Goal: Communication & Community: Answer question/provide support

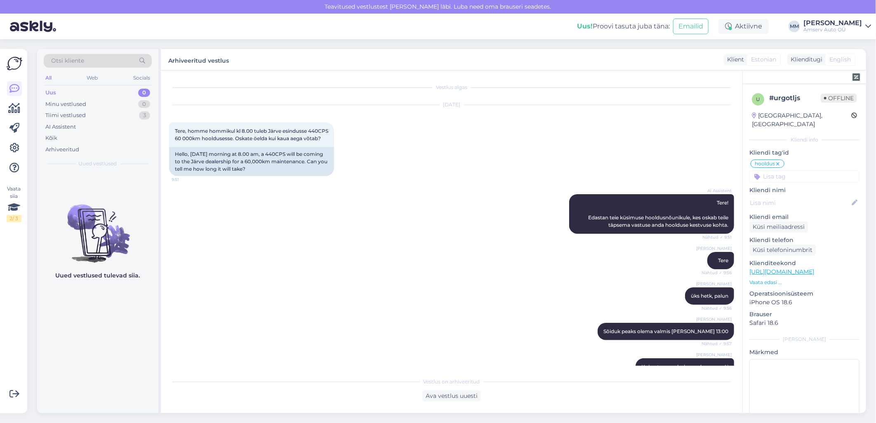
scroll to position [183, 0]
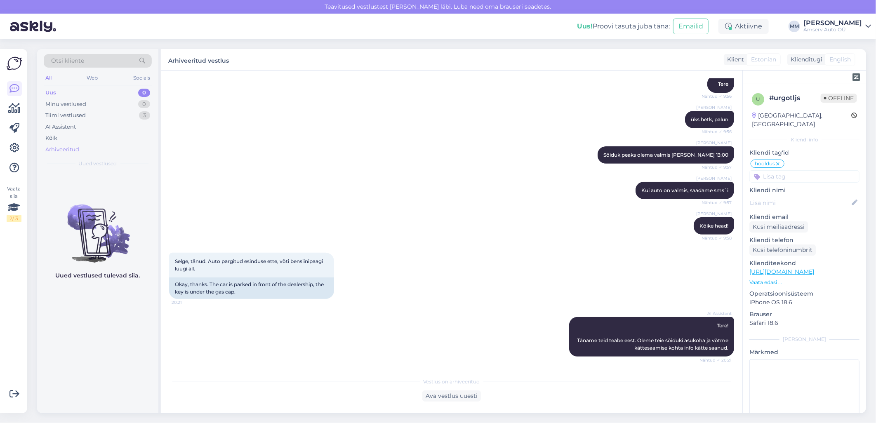
click at [58, 149] on div "Arhiveeritud" at bounding box center [62, 150] width 34 height 8
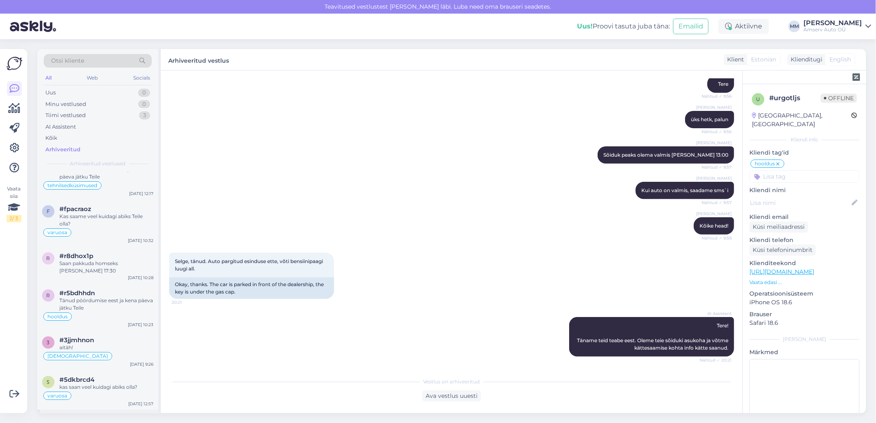
scroll to position [321, 0]
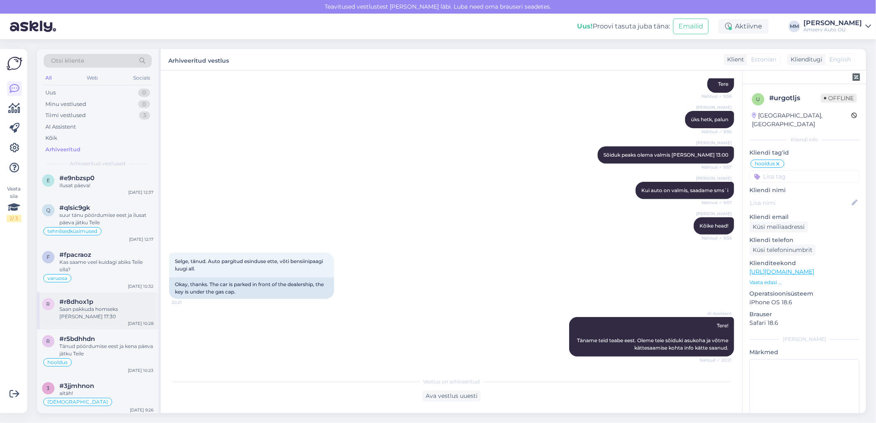
click at [104, 305] on div "#r8dhox1p" at bounding box center [106, 301] width 94 height 7
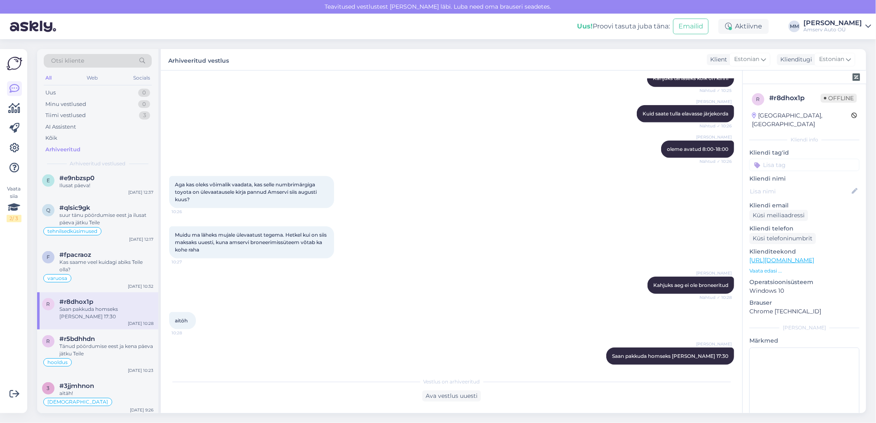
click at [783, 159] on input at bounding box center [805, 165] width 110 height 12
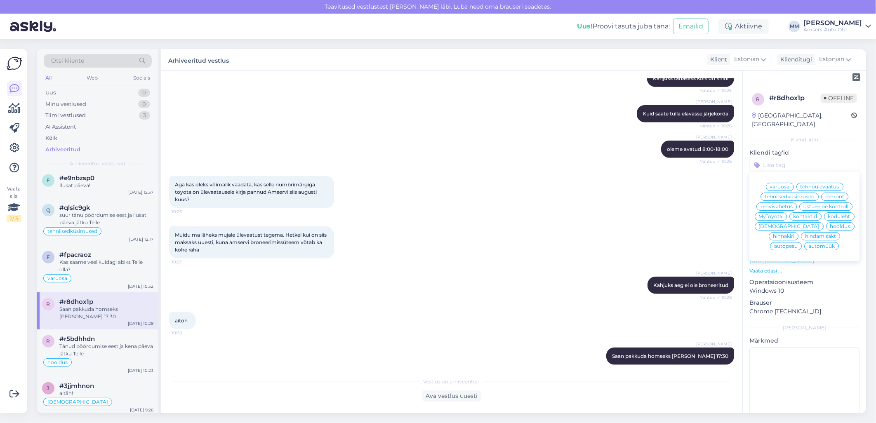
click at [818, 184] on span "tehnoülevaatus" at bounding box center [820, 186] width 39 height 5
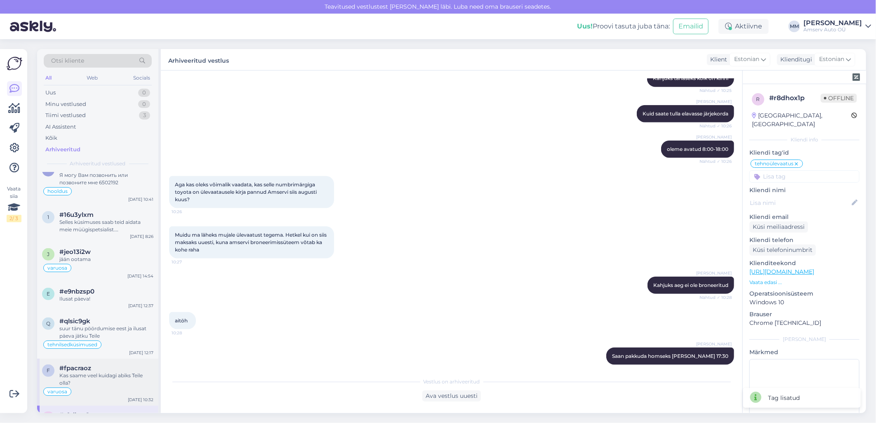
scroll to position [183, 0]
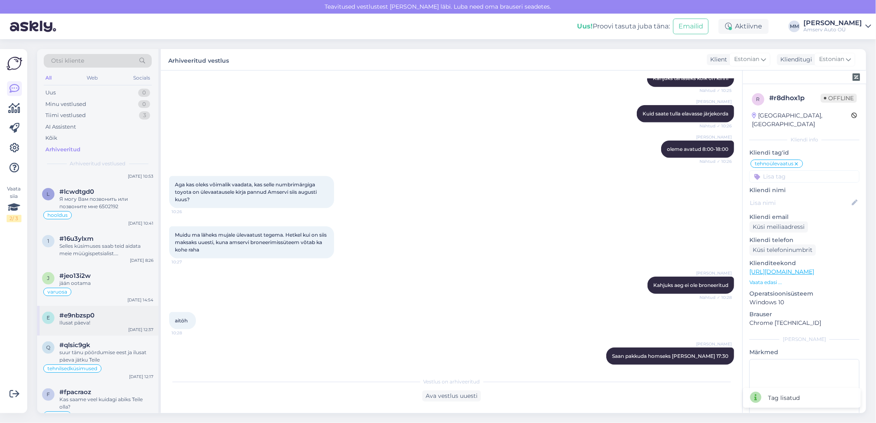
click at [81, 319] on span "#e9nbzsp0" at bounding box center [76, 315] width 35 height 7
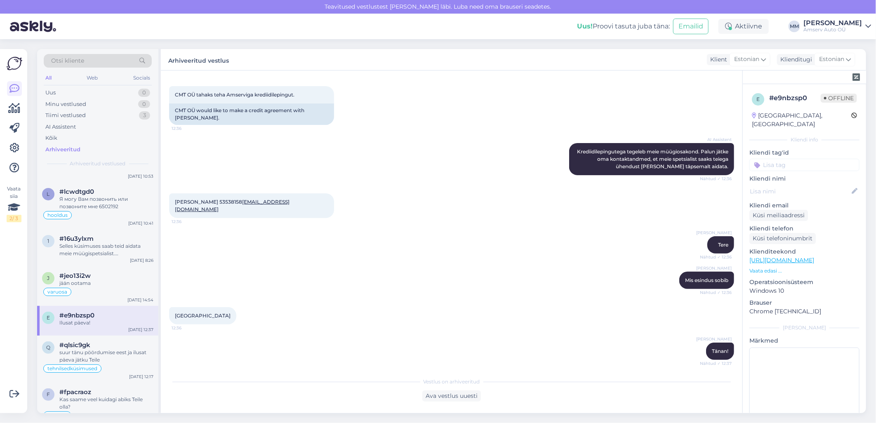
scroll to position [78, 0]
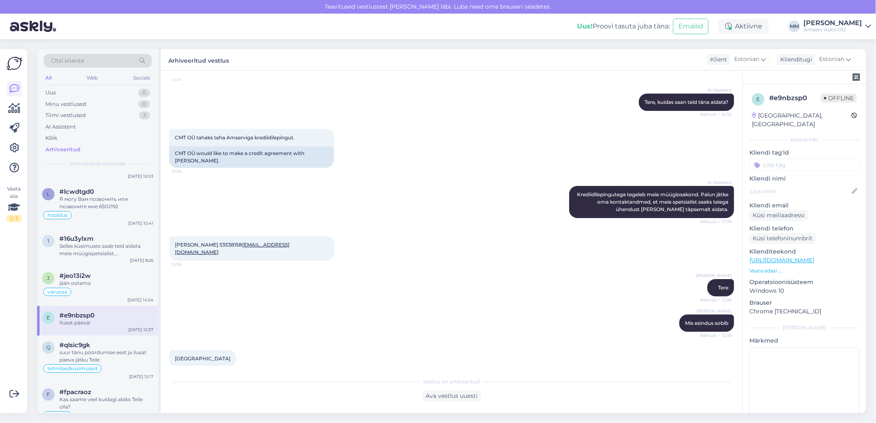
click at [790, 159] on input at bounding box center [805, 165] width 110 height 12
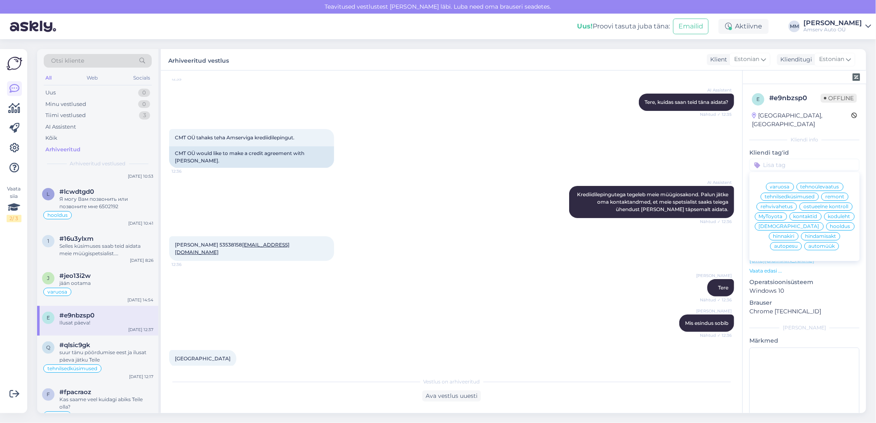
click at [779, 194] on span "tehnilsedküsimused" at bounding box center [790, 196] width 50 height 5
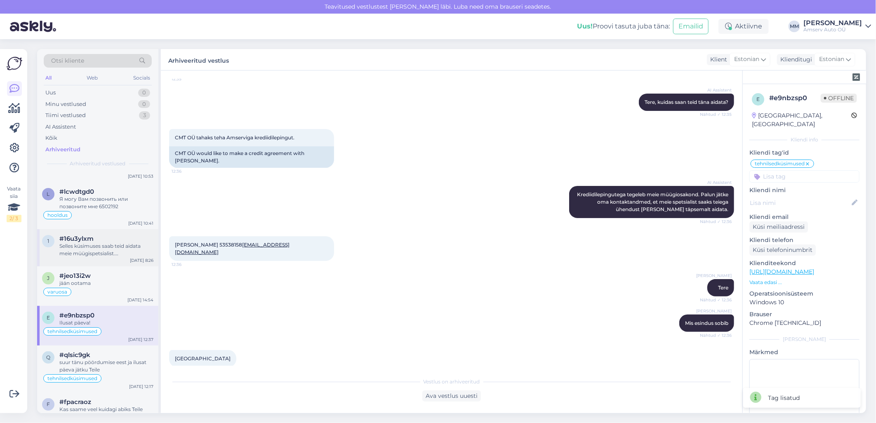
click at [74, 248] on div "Selles küsimuses saab teid aidata meie müügispetsialist. [PERSON_NAME] jätke om…" at bounding box center [106, 250] width 94 height 15
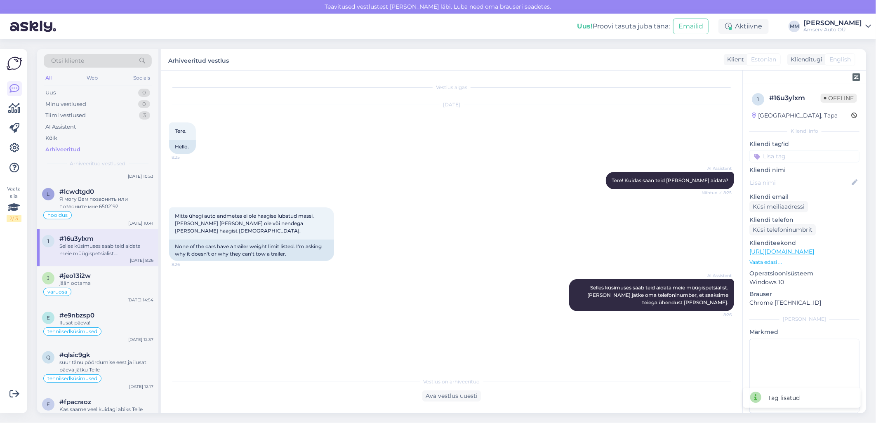
scroll to position [0, 0]
click at [790, 155] on input at bounding box center [805, 156] width 110 height 12
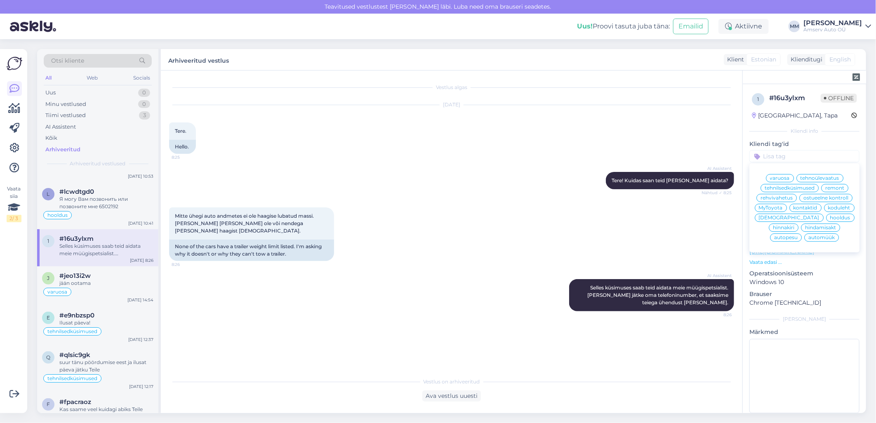
click at [774, 187] on span "tehnilsedküsimused" at bounding box center [790, 188] width 50 height 5
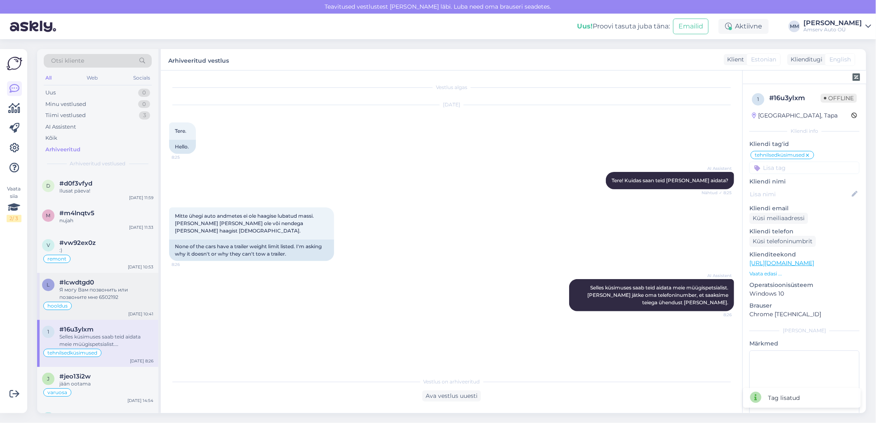
scroll to position [92, 0]
click at [88, 223] on div "nujah" at bounding box center [106, 221] width 94 height 7
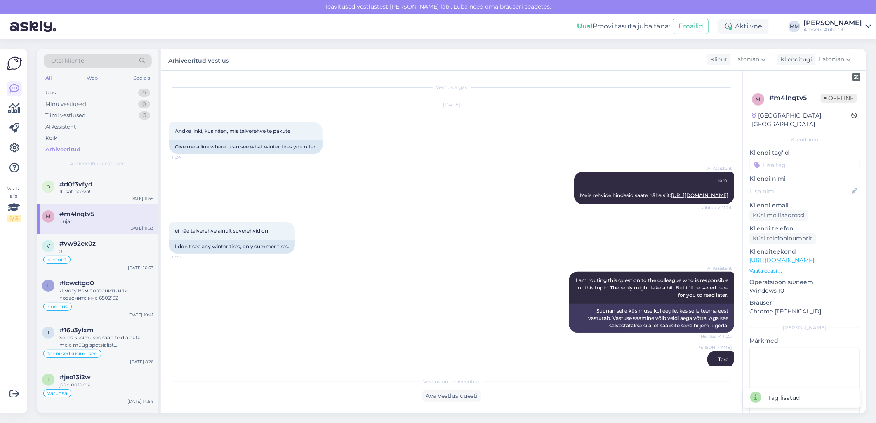
scroll to position [653, 0]
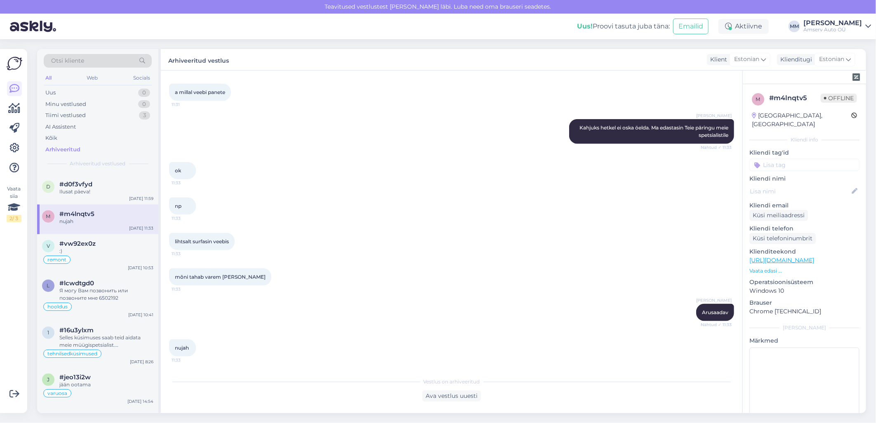
click at [790, 159] on input at bounding box center [805, 165] width 110 height 12
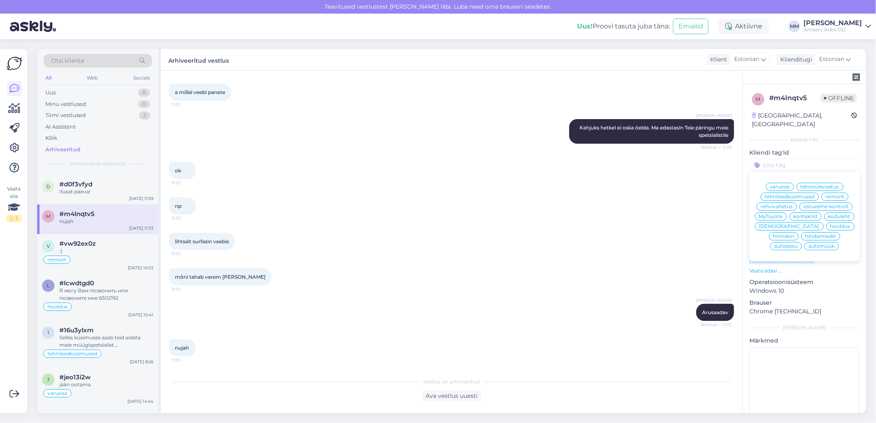
click at [777, 184] on span "varuosa" at bounding box center [780, 186] width 20 height 5
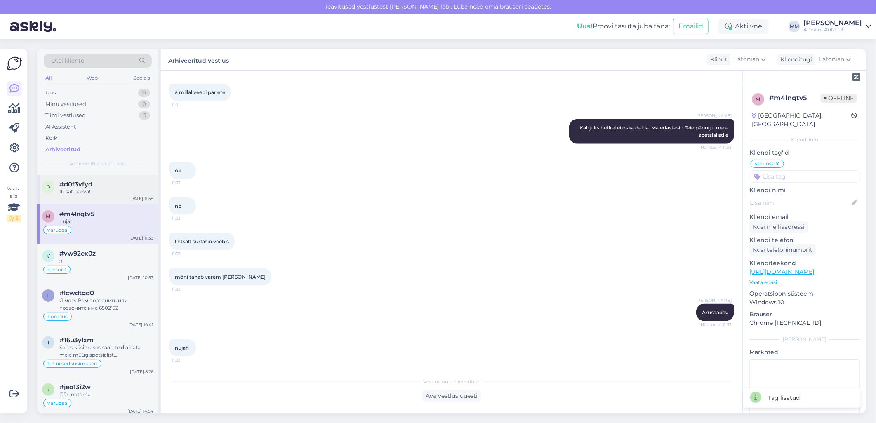
click at [72, 197] on div "d #d0f3vfyd Ilusat päeva! [DATE] 11:59" at bounding box center [97, 190] width 121 height 30
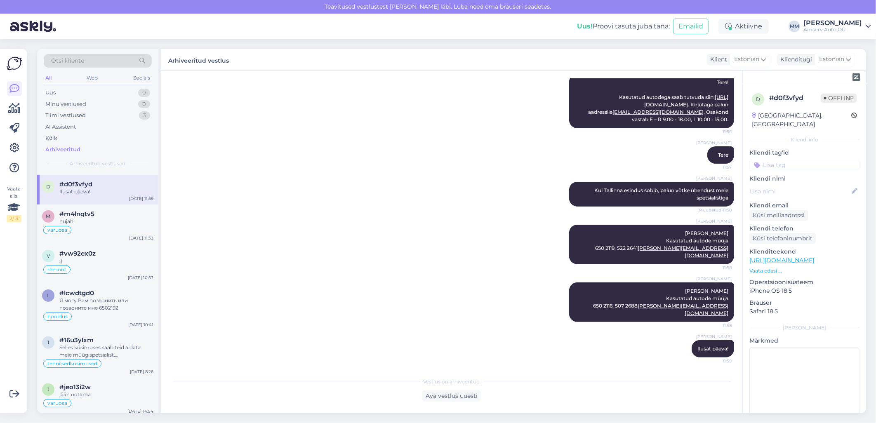
click at [791, 159] on input at bounding box center [805, 165] width 110 height 12
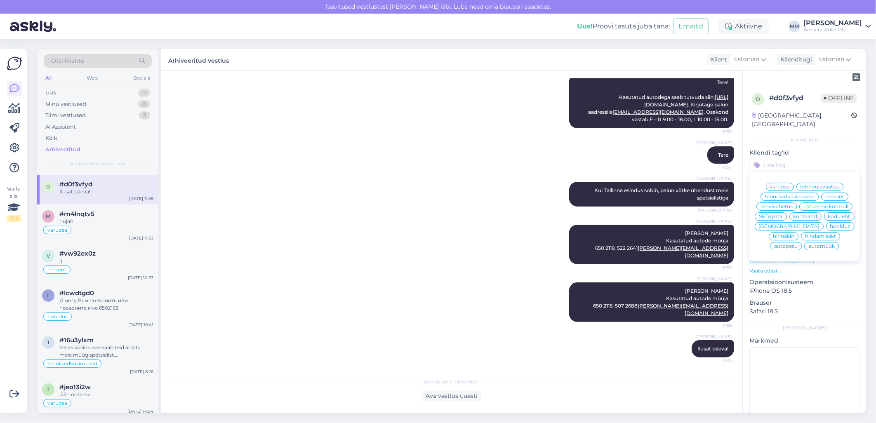
click at [810, 250] on div "automüük" at bounding box center [822, 246] width 35 height 8
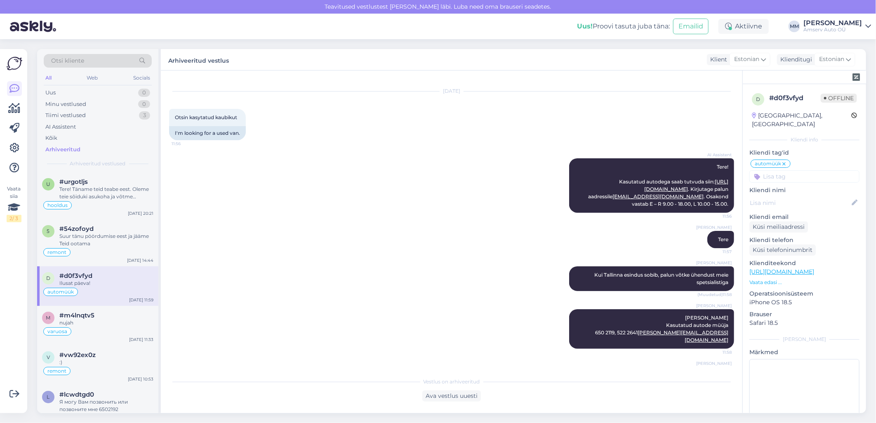
scroll to position [0, 0]
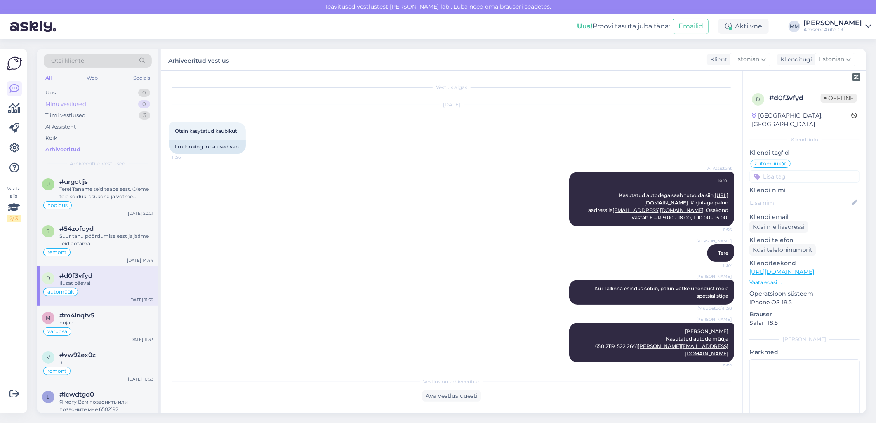
click at [66, 103] on div "Minu vestlused" at bounding box center [65, 104] width 41 height 8
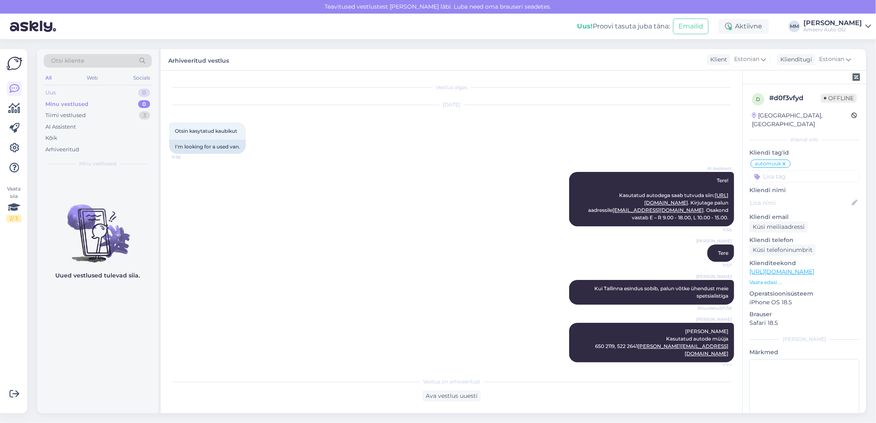
click at [69, 95] on div "Uus 0" at bounding box center [98, 93] width 108 height 12
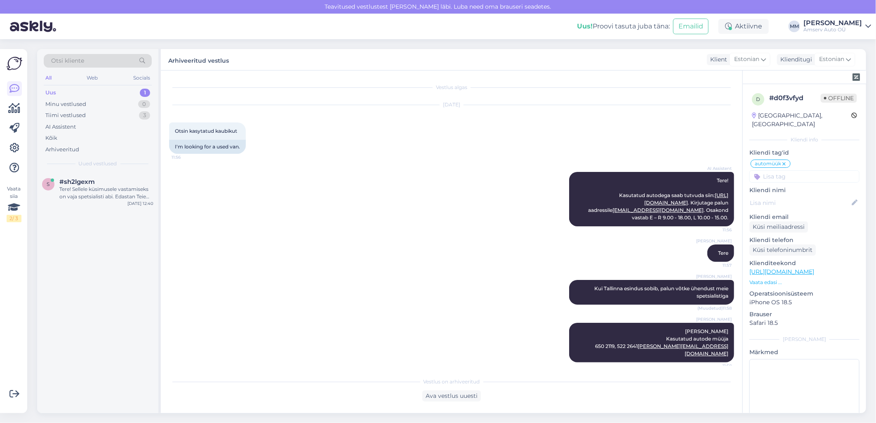
click at [85, 92] on div "Uus 1" at bounding box center [98, 93] width 108 height 12
click at [76, 190] on div "Tere! Sellele küsimusele vastamiseks on vaja spetsialisti abi. Edastan Teie küs…" at bounding box center [106, 193] width 94 height 15
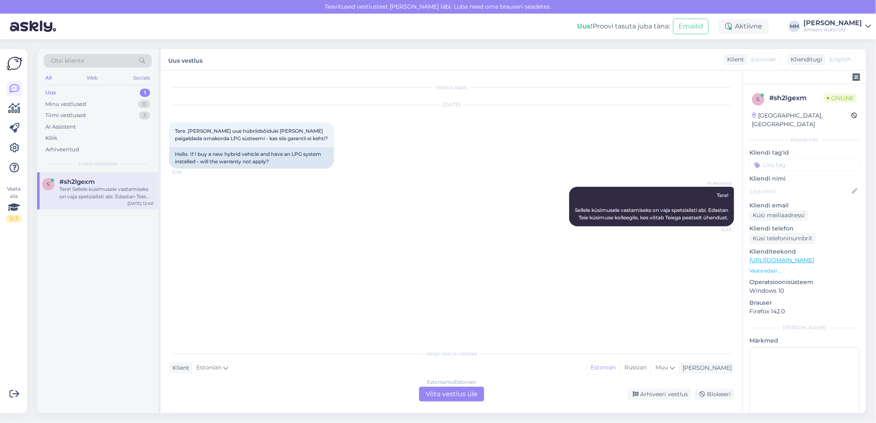
click at [452, 390] on div "Estonian to Estonian Võta vestlus üle" at bounding box center [451, 394] width 65 height 15
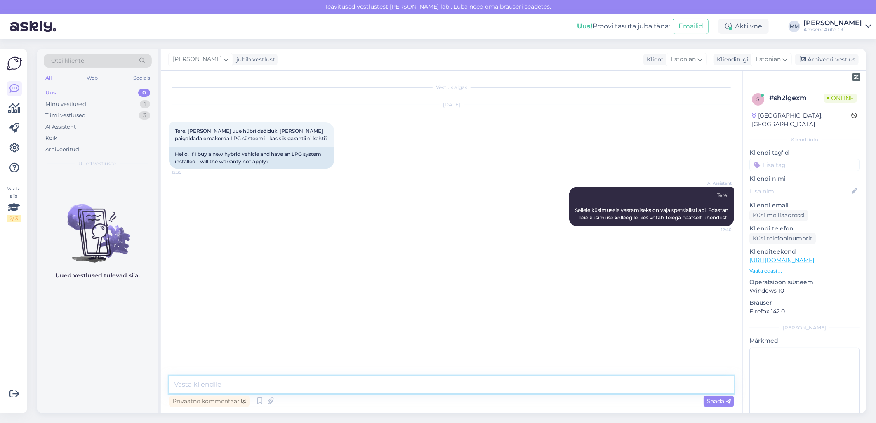
click at [246, 386] on textarea at bounding box center [451, 384] width 565 height 17
type textarea "Tere"
type textarea "üks hetk, palun"
type textarea "uurin"
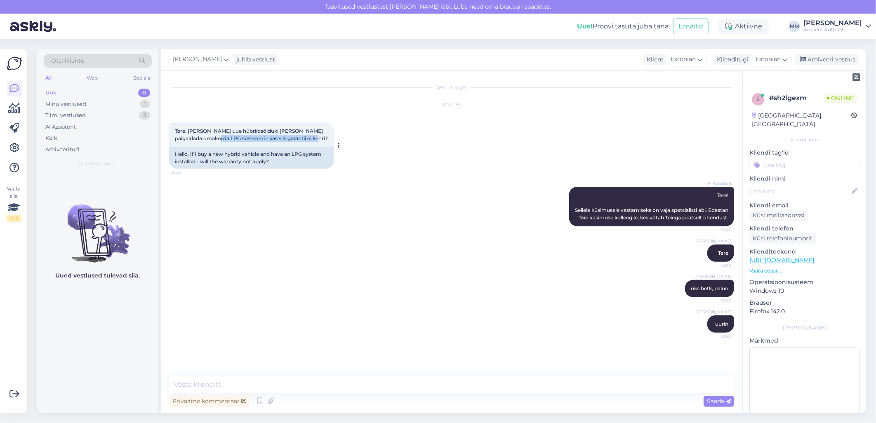
drag, startPoint x: 201, startPoint y: 137, endPoint x: 300, endPoint y: 139, distance: 98.6
click at [300, 139] on span "Tere. [PERSON_NAME] uue hübriidsõiduki [PERSON_NAME] paigaldada omakorda LPG sü…" at bounding box center [251, 135] width 153 height 14
copy span "LPG süsteemi - kas siis garantii ei kehti"
click at [246, 387] on textarea at bounding box center [451, 384] width 565 height 17
paste textarea "Garantiitingimuste järgi on kütusesüsteemi muutmine auto ümberehitus ning see e…"
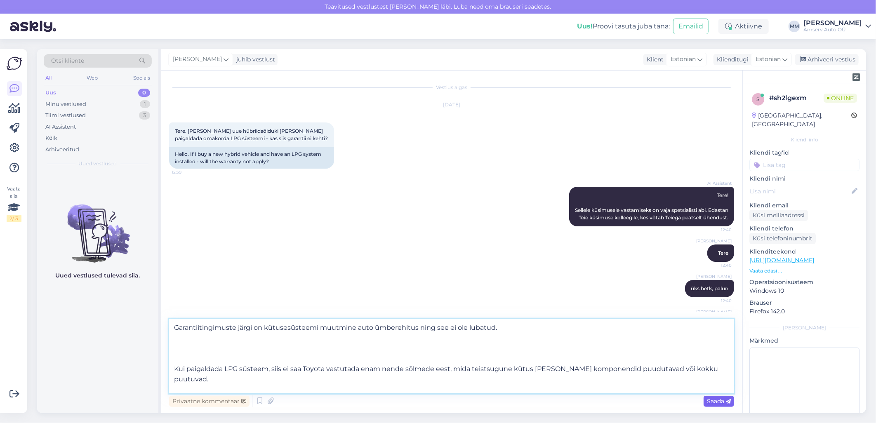
type textarea "Garantiitingimuste järgi on kütusesüsteemi muutmine auto ümberehitus ning see e…"
click at [718, 403] on span "Saada" at bounding box center [719, 401] width 24 height 7
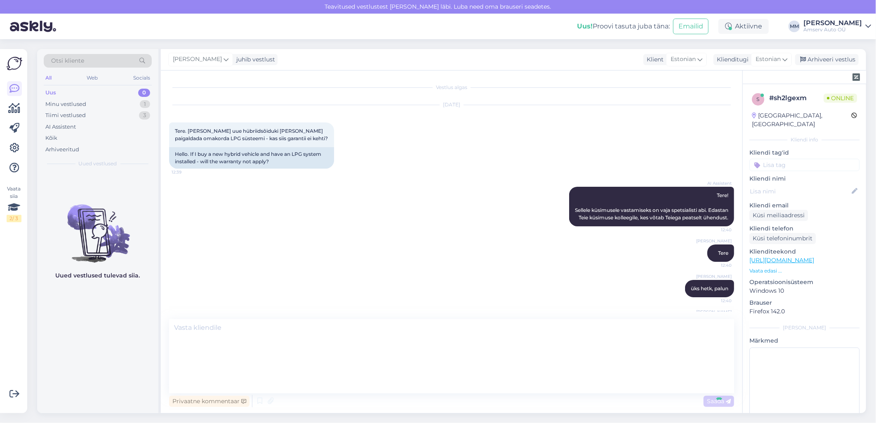
scroll to position [179, 0]
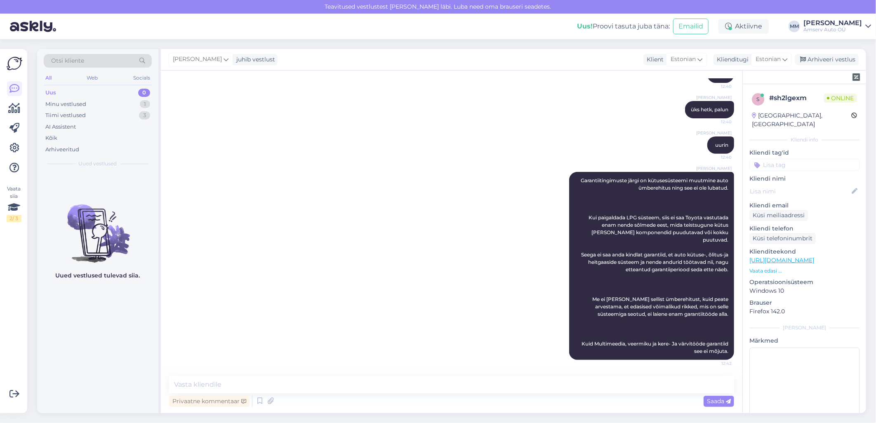
click at [786, 159] on input at bounding box center [805, 165] width 110 height 12
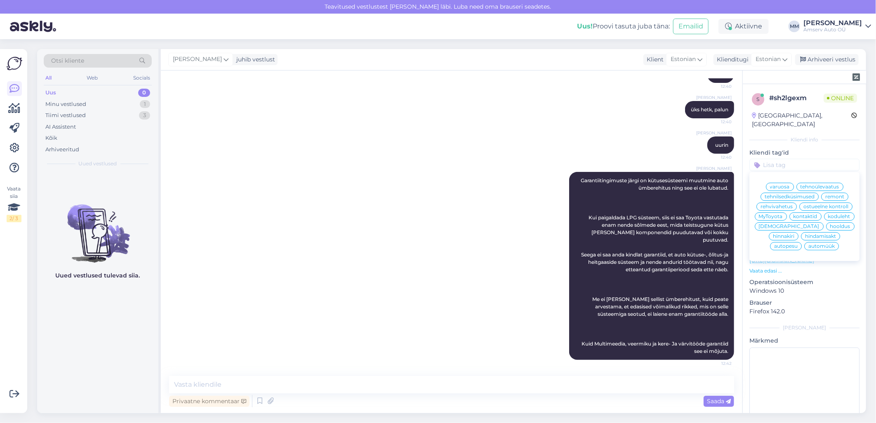
click at [773, 194] on span "tehnilsedküsimused" at bounding box center [790, 196] width 50 height 5
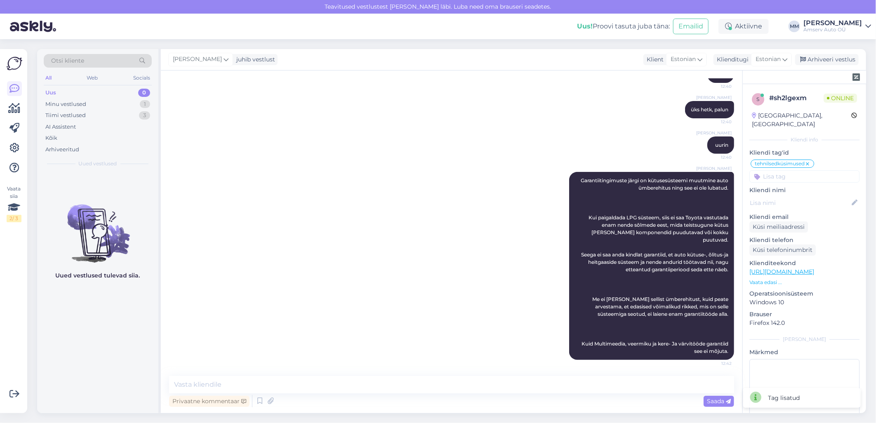
click at [427, 219] on div "Marina Mamutina Garantiitingimuste järgi on kütusesüsteemi muutmine auto ümbere…" at bounding box center [451, 266] width 565 height 206
click at [309, 388] on textarea at bounding box center [451, 384] width 565 height 17
type textarea "[PERSON_NAME] andke teada, [PERSON_NAME] veel abiks olla"
click at [715, 402] on span "Saada" at bounding box center [719, 401] width 24 height 7
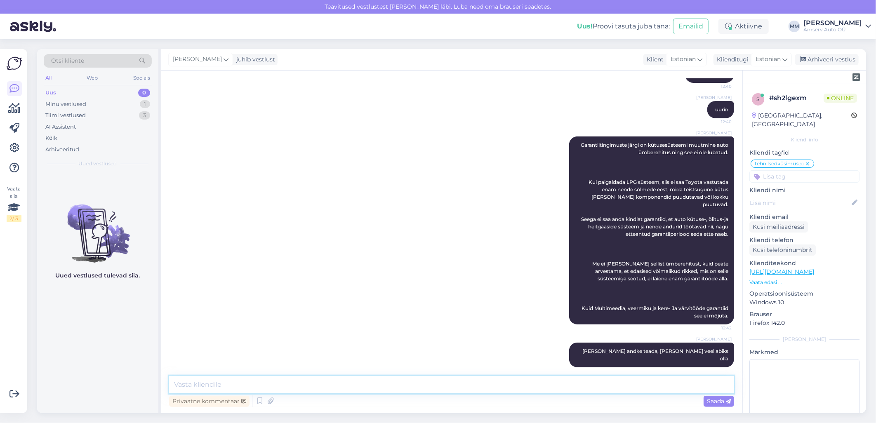
click at [518, 385] on textarea at bounding box center [451, 384] width 565 height 17
type textarea "Ilusat päeva!"
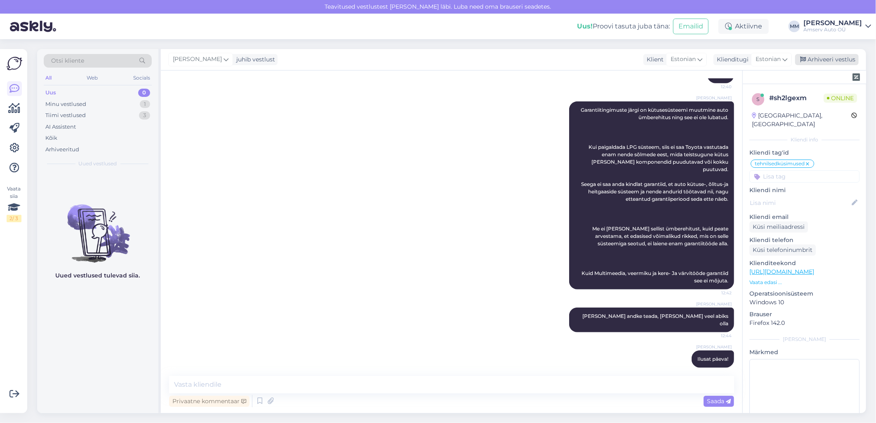
click at [825, 60] on div "Arhiveeri vestlus" at bounding box center [828, 59] width 64 height 11
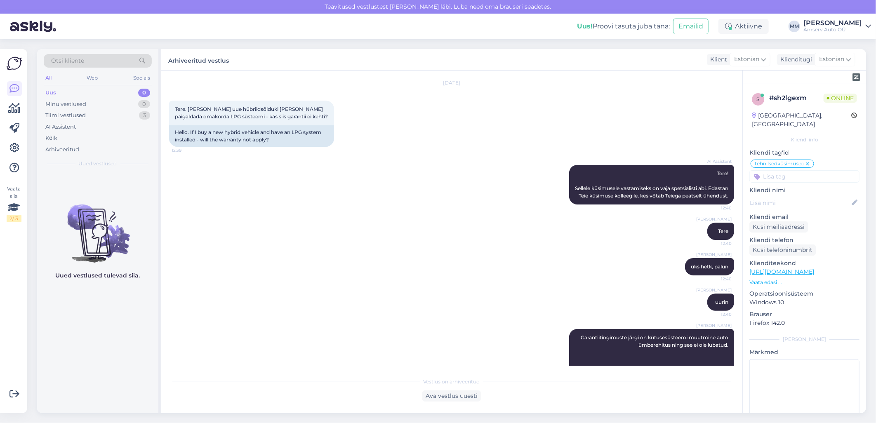
scroll to position [21, 0]
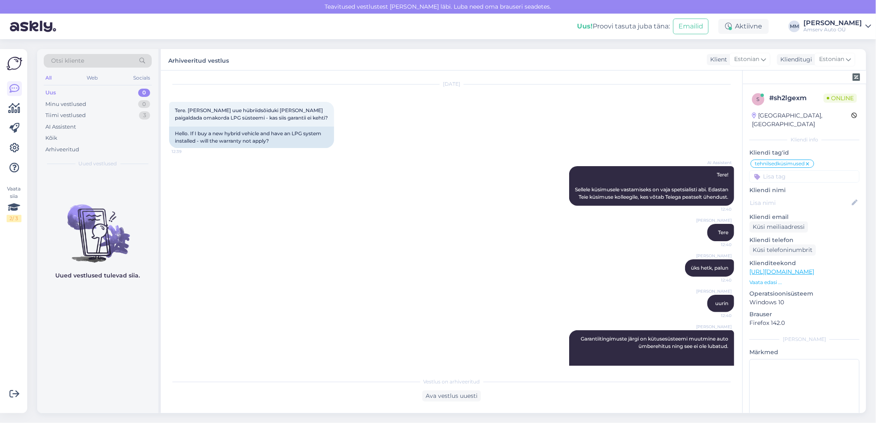
click at [368, 188] on div "AI Assistent Tere! Sellele küsimusele vastamiseks on vaja spetsialisti abi. Eda…" at bounding box center [451, 186] width 565 height 58
click at [74, 116] on div "Tiimi vestlused" at bounding box center [65, 115] width 40 height 8
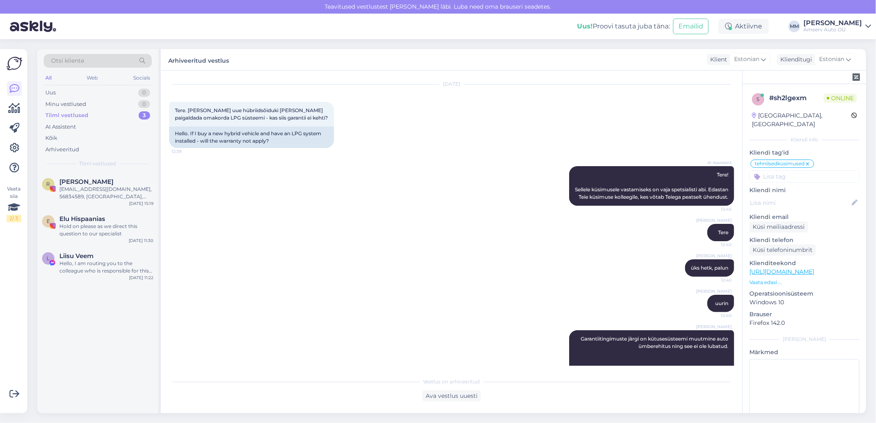
click at [83, 117] on div "Tiimi vestlused" at bounding box center [66, 115] width 43 height 8
click at [91, 78] on div "Web" at bounding box center [92, 78] width 14 height 11
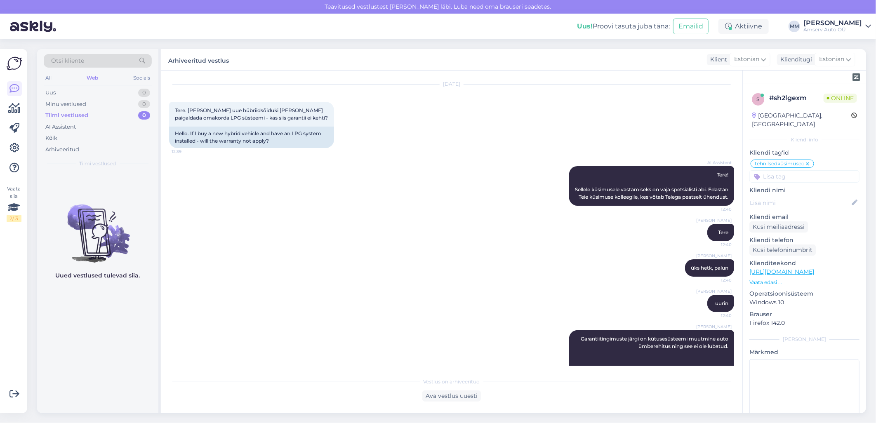
click at [213, 207] on div "AI Assistent Tere! Sellele küsimusele vastamiseks on vaja spetsialisti abi. Eda…" at bounding box center [451, 186] width 565 height 58
click at [125, 92] on div "Uus 1" at bounding box center [98, 93] width 108 height 12
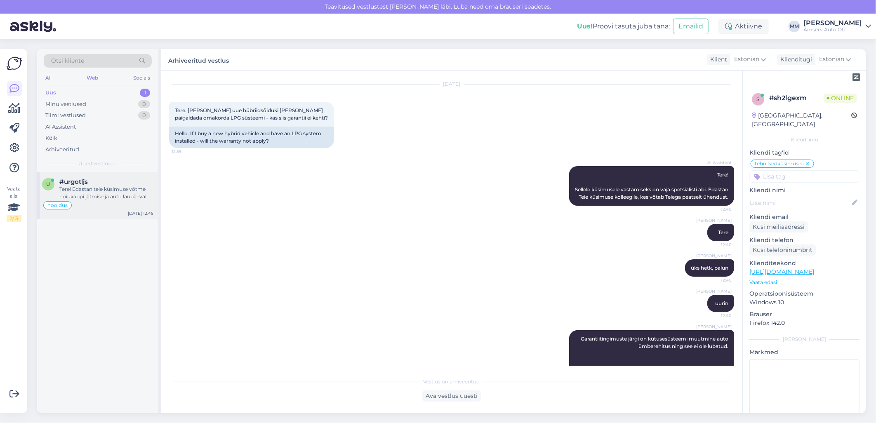
click at [94, 194] on div "Tere! Edastan teie küsimuse võtme hoiukappi jätmise ja auto laupäeval kättesaam…" at bounding box center [106, 193] width 94 height 15
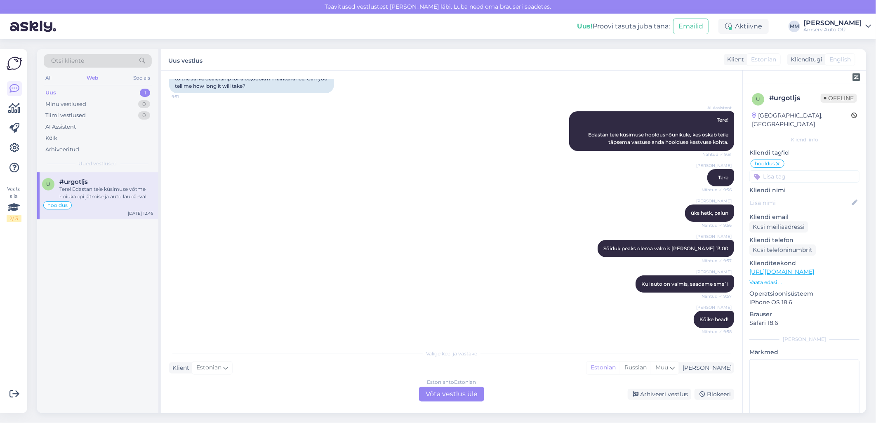
scroll to position [0, 0]
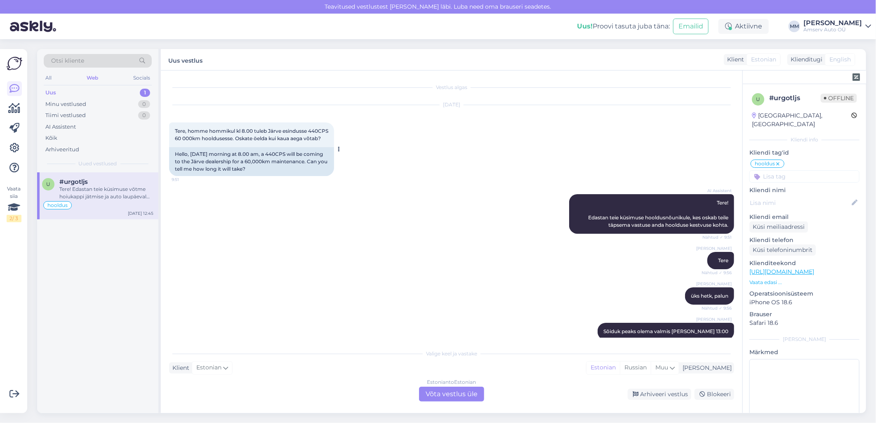
click at [179, 135] on span "Tere, homme hommikul kl 8.00 tuleb Järve esindusse 440CPS 60 000km hooldusesse.…" at bounding box center [252, 135] width 155 height 14
copy span "440CPS"
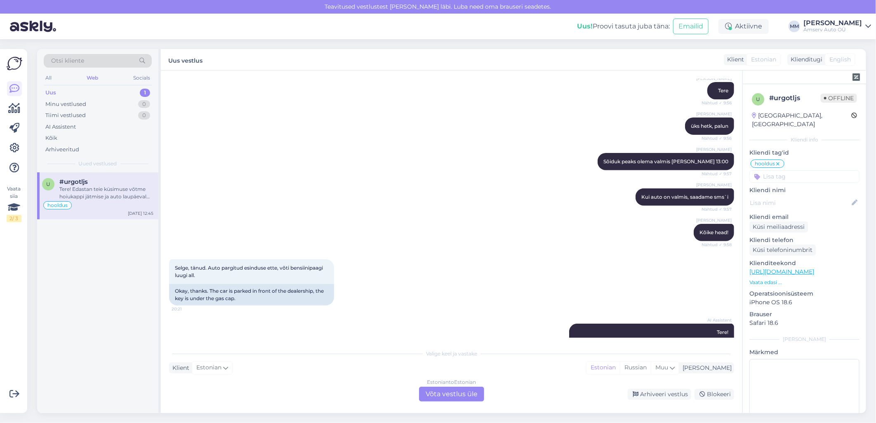
scroll to position [358, 0]
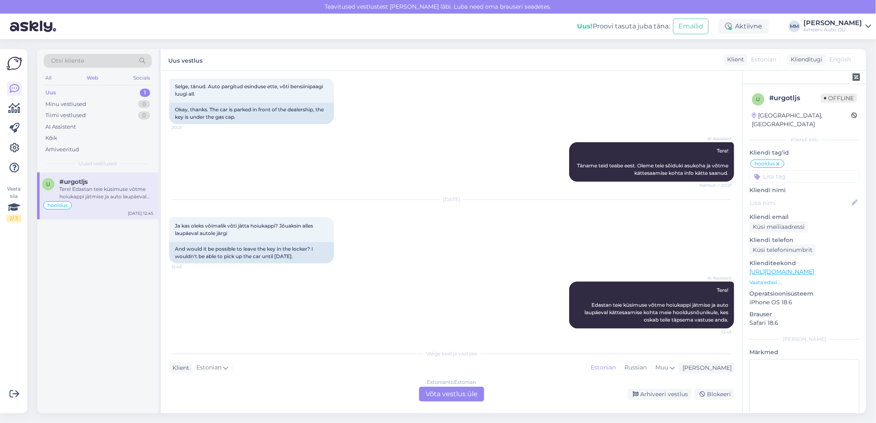
click at [450, 397] on div "Estonian to Estonian Võta vestlus üle" at bounding box center [451, 394] width 65 height 15
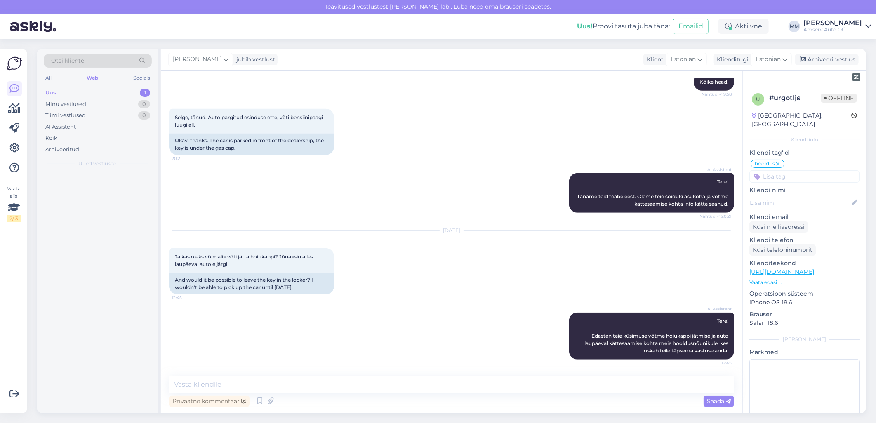
scroll to position [328, 0]
click at [409, 391] on textarea at bounding box center [451, 384] width 565 height 17
type textarea "Tere"
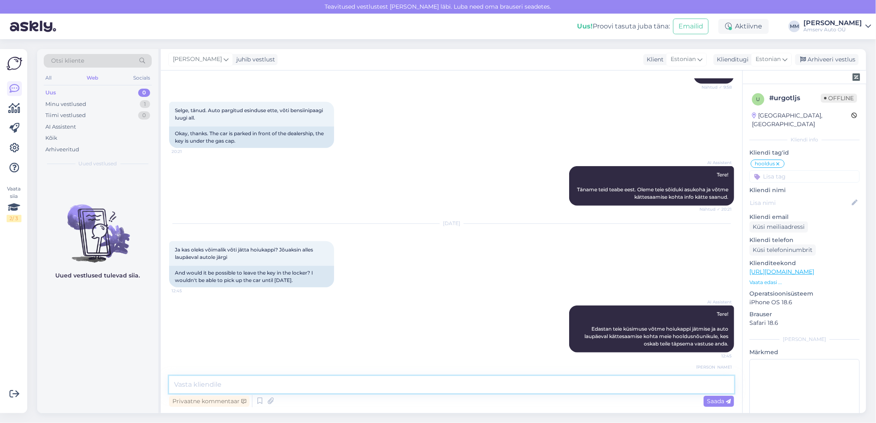
scroll to position [363, 0]
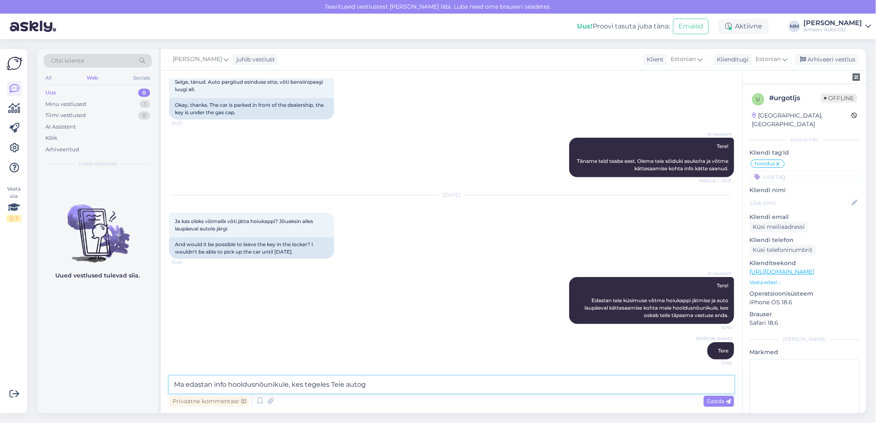
type textarea "Ma edastan info hooldusnõunikule, kes tegeles Teie autoga"
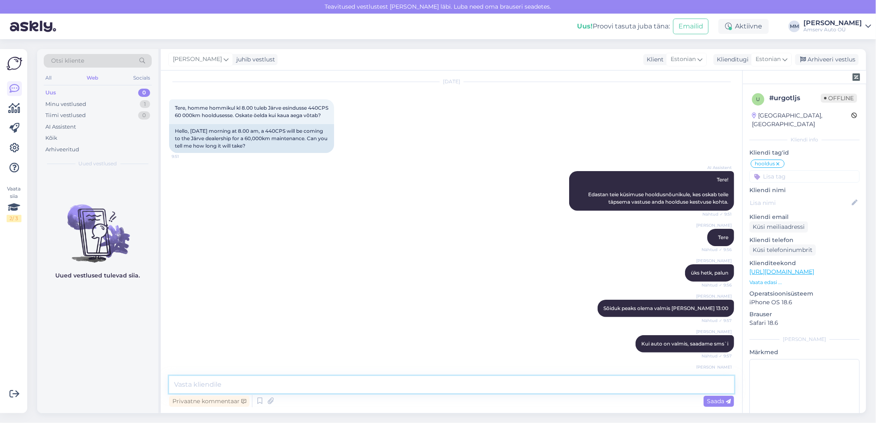
scroll to position [0, 0]
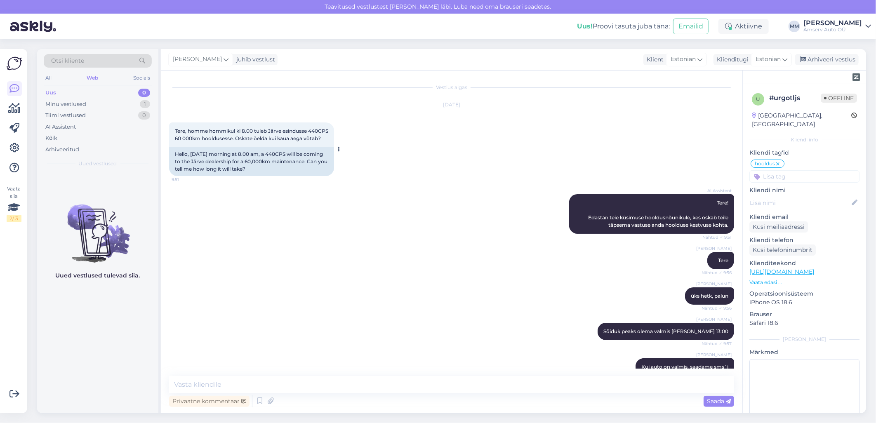
click at [190, 138] on span "Tere, homme hommikul kl 8.00 tuleb Järve esindusse 440CPS 60 000km hooldusesse.…" at bounding box center [252, 135] width 155 height 14
copy span "440CPS"
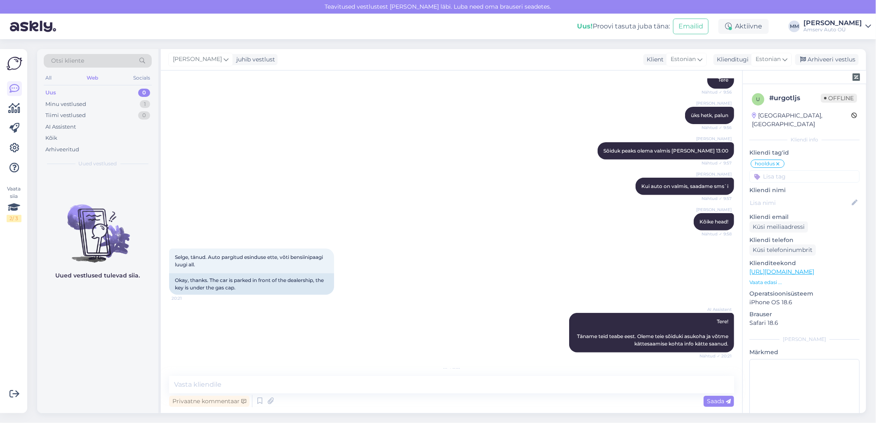
scroll to position [398, 0]
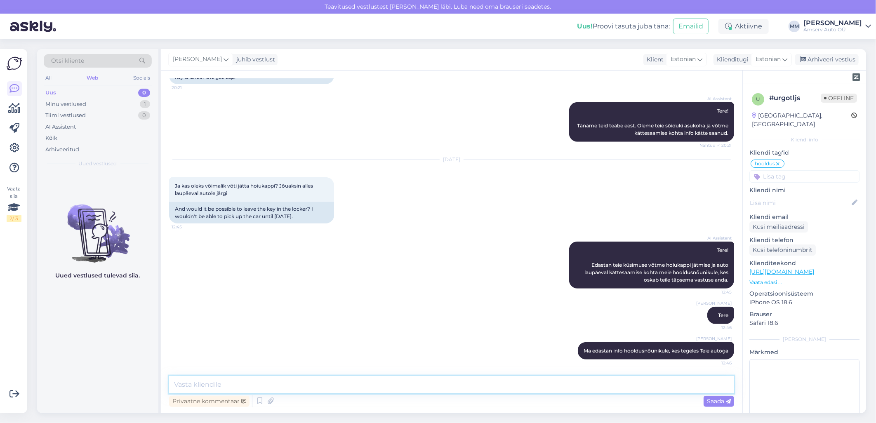
click at [394, 384] on textarea at bounding box center [451, 384] width 565 height 17
click at [203, 385] on textarea "Kas [PERSON_NAME] ontakt on õige" at bounding box center [451, 384] width 565 height 17
click at [257, 384] on textarea "Kas Teie kontakt on õige" at bounding box center [451, 384] width 565 height 17
paste textarea "55537625"
type textarea "Kas Teie kontakt on õige [PHONE_NUMBER] ?"
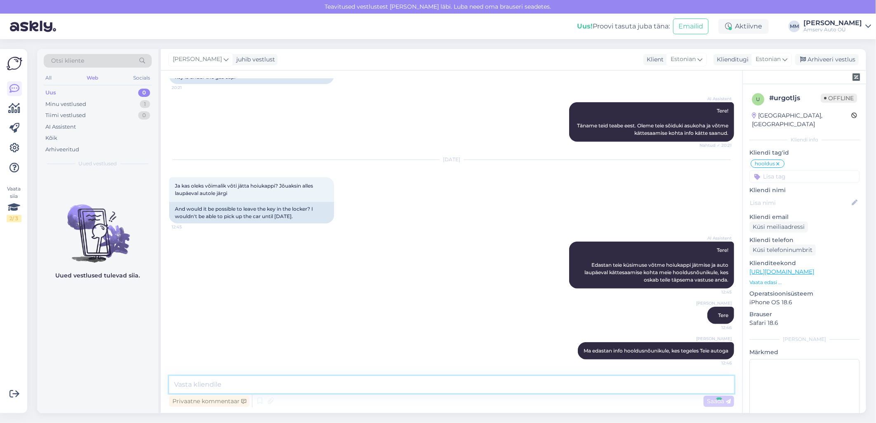
scroll to position [434, 0]
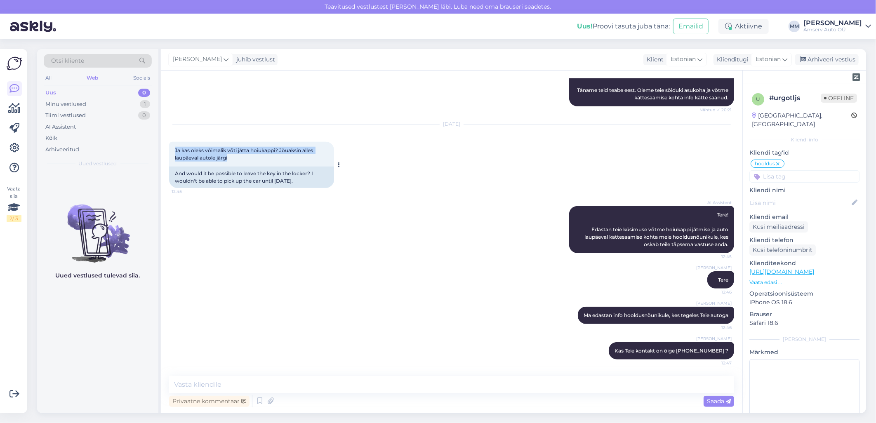
drag, startPoint x: 175, startPoint y: 149, endPoint x: 232, endPoint y: 158, distance: 57.5
click at [232, 158] on div "Ja kas oleks võimalik võti jätta hoiukappi? Jõuaksin alles laupäeval autole jär…" at bounding box center [251, 154] width 165 height 25
drag, startPoint x: 232, startPoint y: 158, endPoint x: 222, endPoint y: 156, distance: 10.0
copy span "Ja kas oleks võimalik võti jätta hoiukappi? Jõuaksin alles laupäeval autole jär…"
click at [813, 62] on div "Arhiveeri vestlus" at bounding box center [828, 59] width 64 height 11
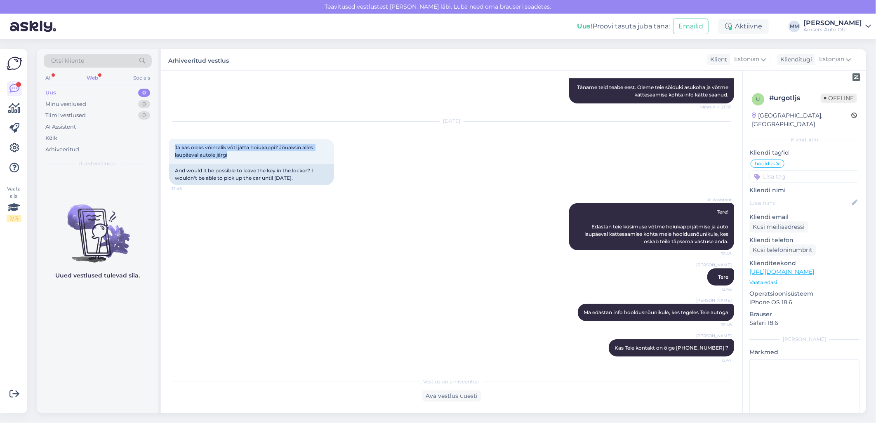
click at [95, 77] on div "Web" at bounding box center [92, 78] width 15 height 11
click at [94, 78] on div "Web" at bounding box center [92, 78] width 15 height 11
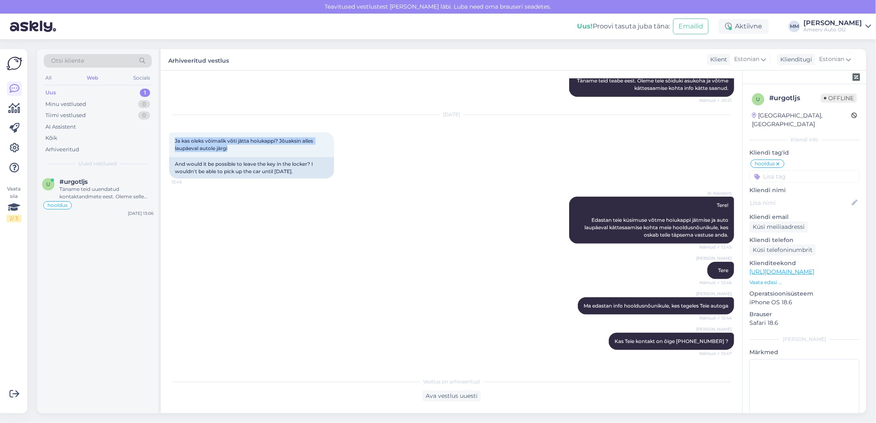
scroll to position [529, 0]
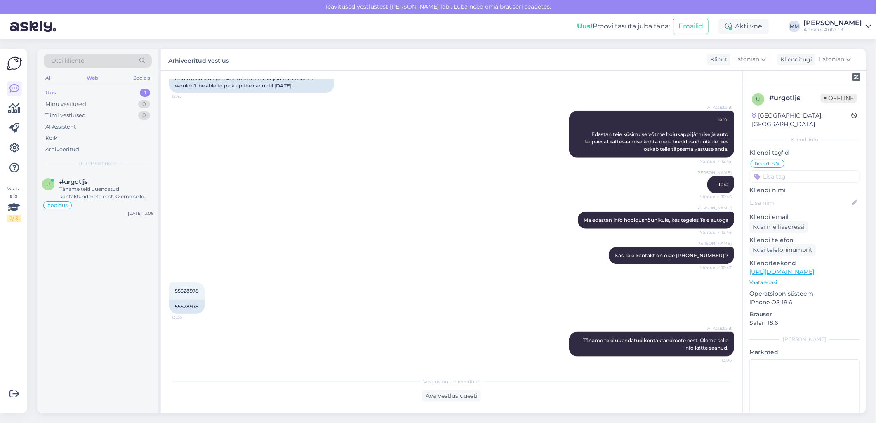
click at [104, 91] on div "Uus 1" at bounding box center [98, 93] width 108 height 12
click at [98, 191] on div "Täname teid uuendatud kontaktandmete eest. Oleme selle info kätte saanud." at bounding box center [106, 193] width 94 height 15
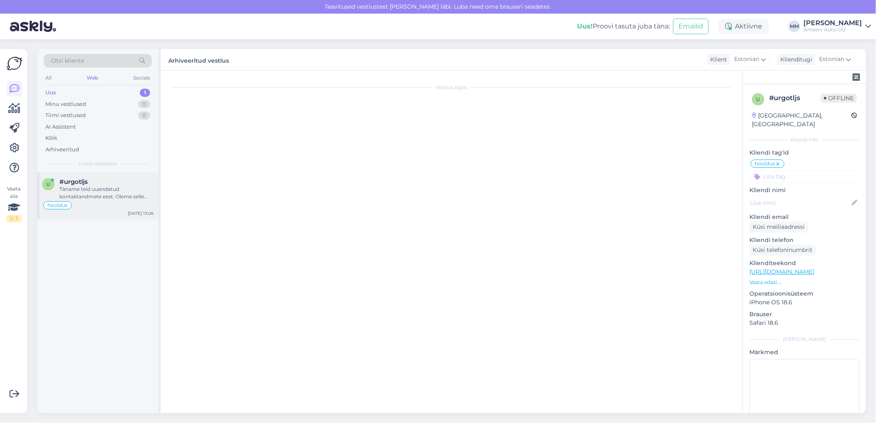
scroll to position [557, 0]
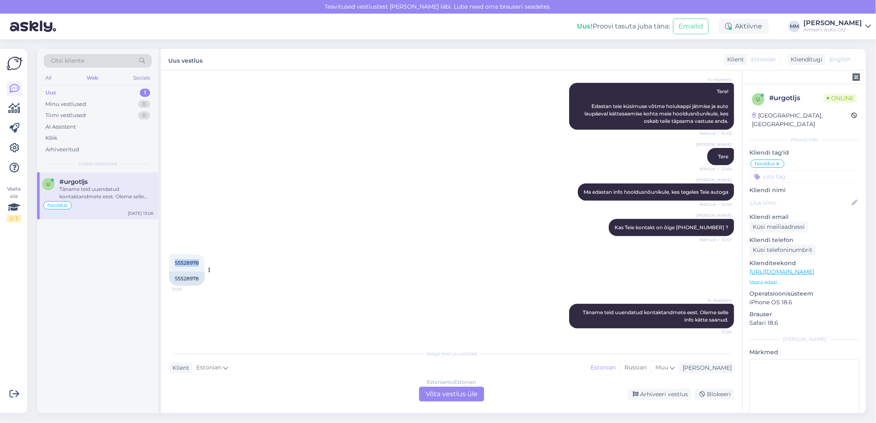
drag, startPoint x: 198, startPoint y: 264, endPoint x: 172, endPoint y: 265, distance: 25.6
click at [172, 265] on div "55528978 13:06" at bounding box center [186, 263] width 35 height 17
copy span "55528978"
click at [465, 397] on div "Estonian to Estonian Võta vestlus üle" at bounding box center [451, 394] width 65 height 15
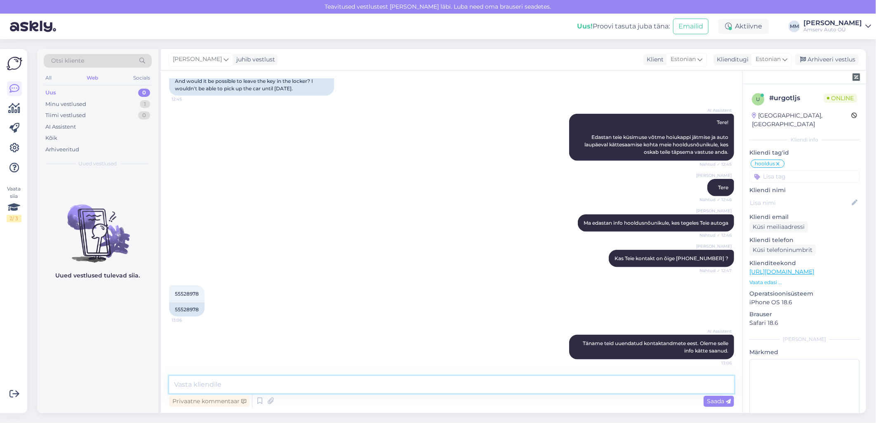
click at [437, 385] on textarea at bounding box center [451, 384] width 565 height 17
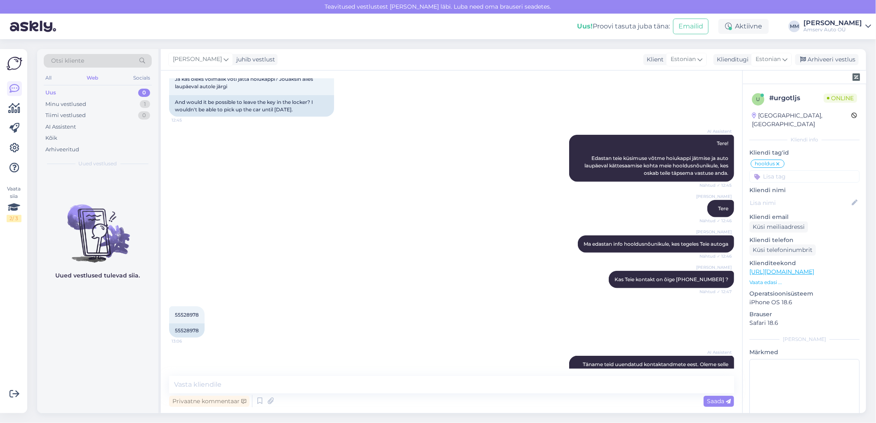
scroll to position [504, 0]
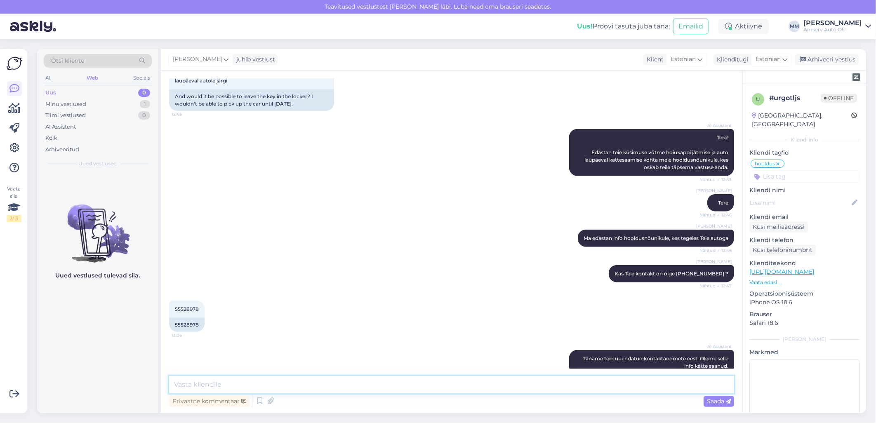
click at [314, 388] on textarea at bounding box center [451, 384] width 565 height 17
click at [174, 385] on textarea "[PERSON_NAME] [PERSON_NAME]" at bounding box center [451, 384] width 565 height 17
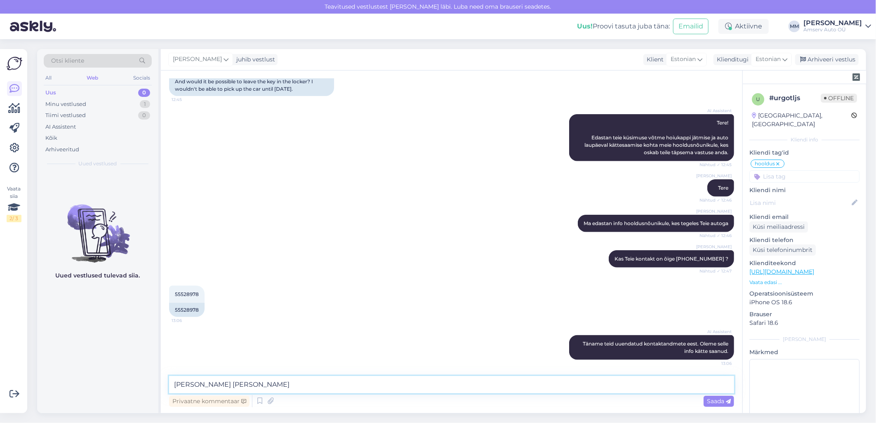
scroll to position [526, 0]
click at [252, 386] on textarea "[PERSON_NAME] [PERSON_NAME]" at bounding box center [451, 384] width 565 height 17
drag, startPoint x: 242, startPoint y: 386, endPoint x: 158, endPoint y: 388, distance: 83.8
click at [158, 388] on div "Otsi kliente All Web Socials Uus 0 Minu vestlused 1 Tiimi vestlused 0 AI Assist…" at bounding box center [451, 231] width 829 height 364
type textarea "K"
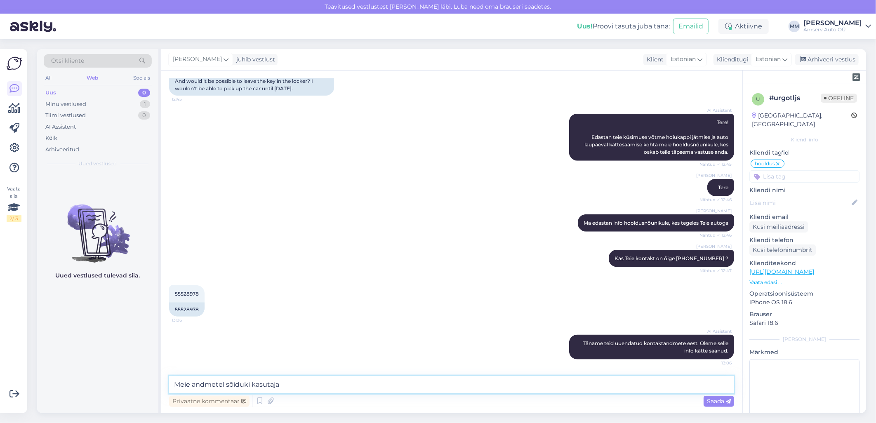
paste textarea "[PERSON_NAME]"
type textarea "Meie andmetel sõiduki kasutaja [PERSON_NAME]"
click at [708, 402] on span "Saada" at bounding box center [719, 401] width 24 height 7
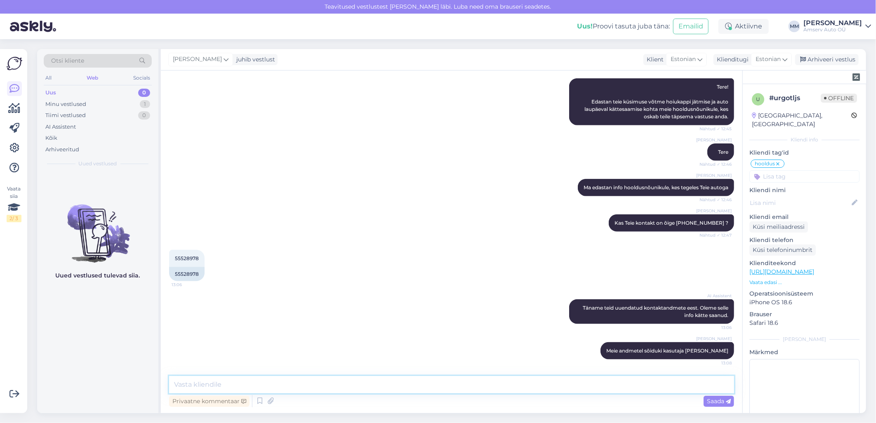
click at [509, 385] on textarea at bounding box center [451, 384] width 565 height 17
type textarea "Kas see on õige?"
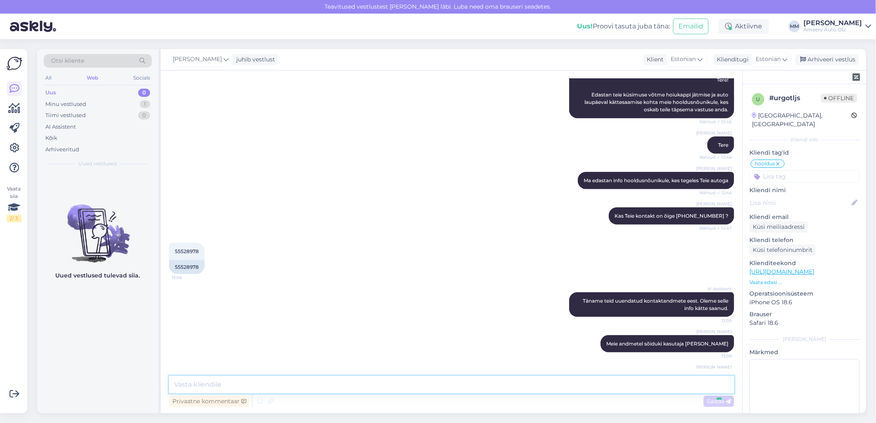
scroll to position [597, 0]
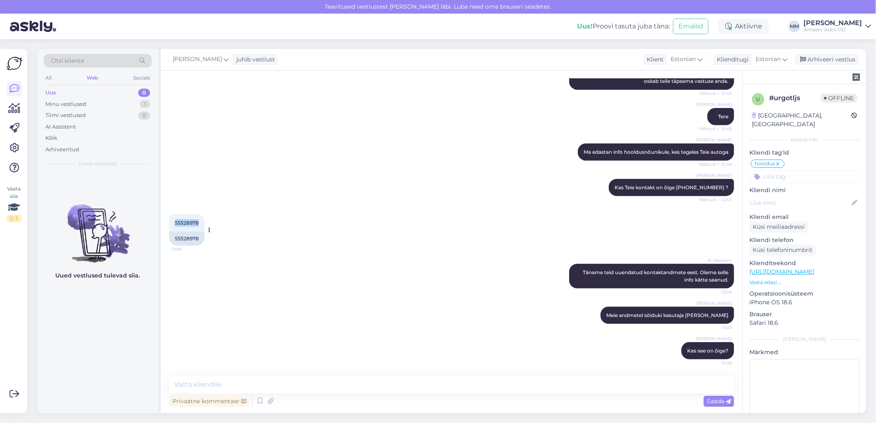
drag, startPoint x: 198, startPoint y: 222, endPoint x: 175, endPoint y: 225, distance: 23.8
click at [175, 225] on span "55528978" at bounding box center [187, 223] width 24 height 6
drag, startPoint x: 175, startPoint y: 225, endPoint x: 180, endPoint y: 220, distance: 7.6
copy span "55528978"
drag, startPoint x: 661, startPoint y: 349, endPoint x: 649, endPoint y: 368, distance: 22.1
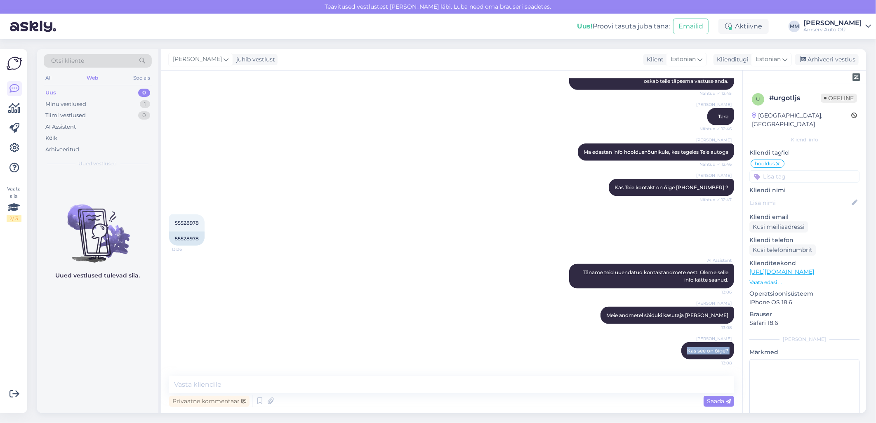
click at [649, 368] on div "[PERSON_NAME] Kas see on õige? 13:08" at bounding box center [451, 350] width 565 height 35
drag, startPoint x: 649, startPoint y: 368, endPoint x: 589, endPoint y: 366, distance: 59.8
click at [589, 366] on div "[PERSON_NAME] Kas see on õige? 13:08" at bounding box center [451, 350] width 565 height 35
click at [288, 312] on div "[PERSON_NAME] andmetel sõiduki kasutaja [PERSON_NAME] 13:08" at bounding box center [451, 315] width 565 height 35
